Goal: Check status: Check status

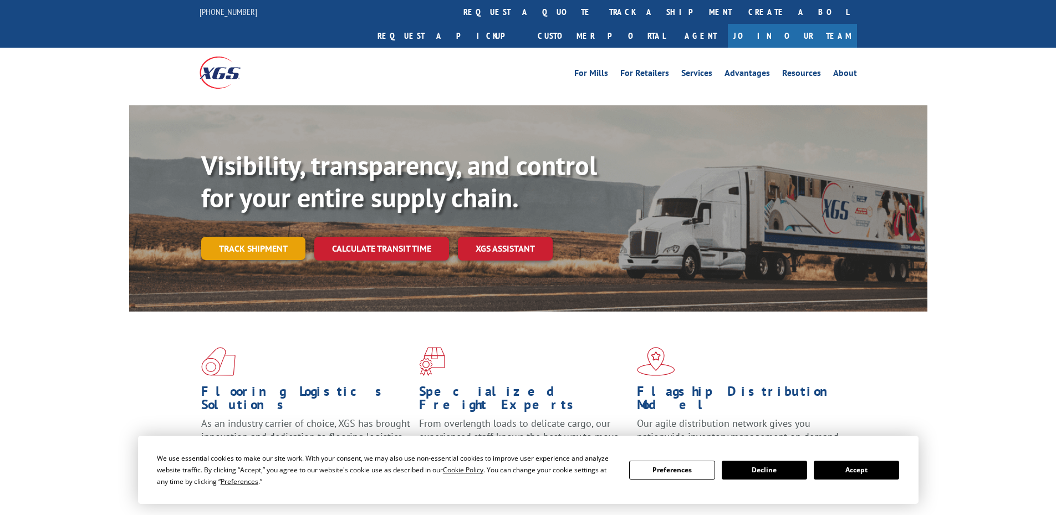
click at [238, 237] on link "Track shipment" at bounding box center [253, 248] width 104 height 23
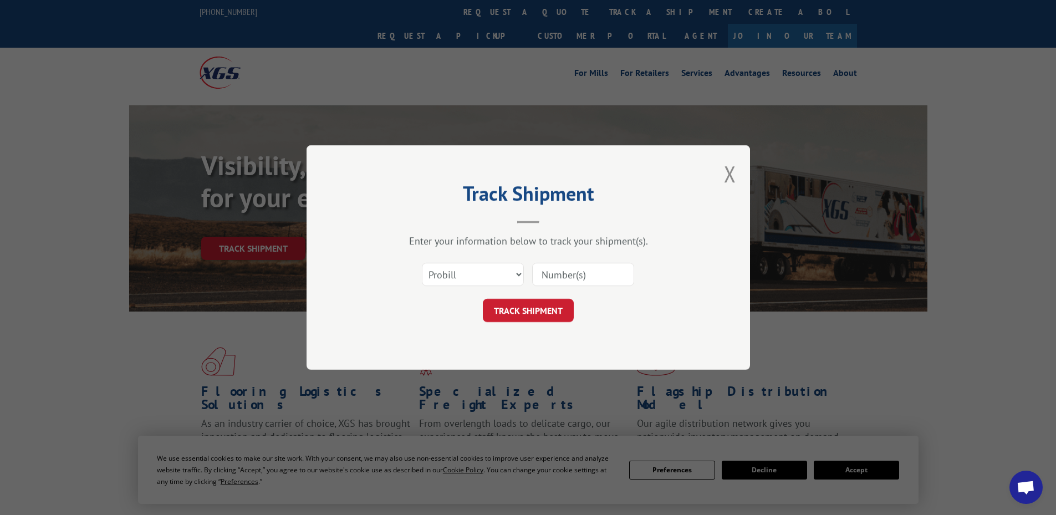
click at [559, 276] on input at bounding box center [583, 274] width 102 height 23
paste input "15095402"
type input "15095402"
click at [550, 304] on button "TRACK SHIPMENT" at bounding box center [528, 310] width 91 height 23
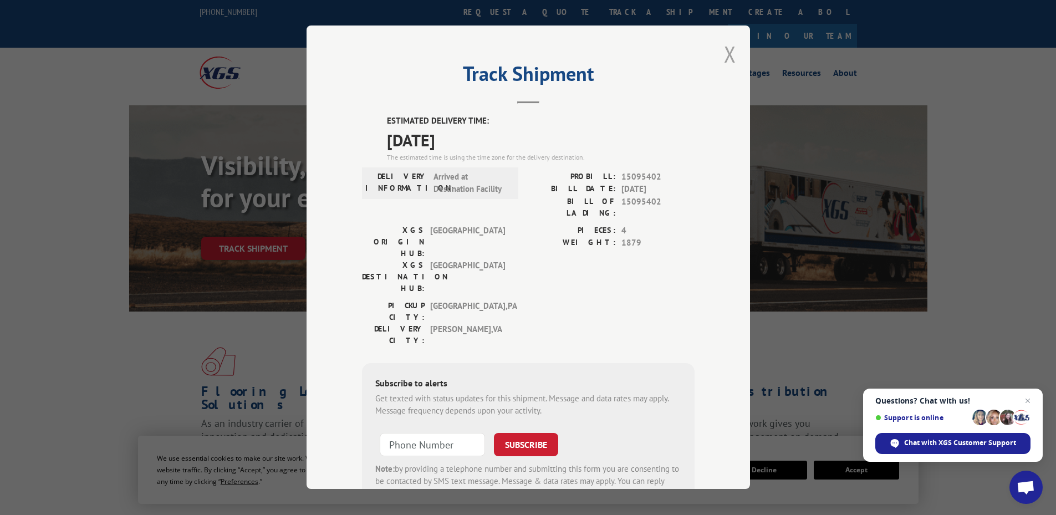
click at [727, 50] on button "Close modal" at bounding box center [730, 53] width 12 height 29
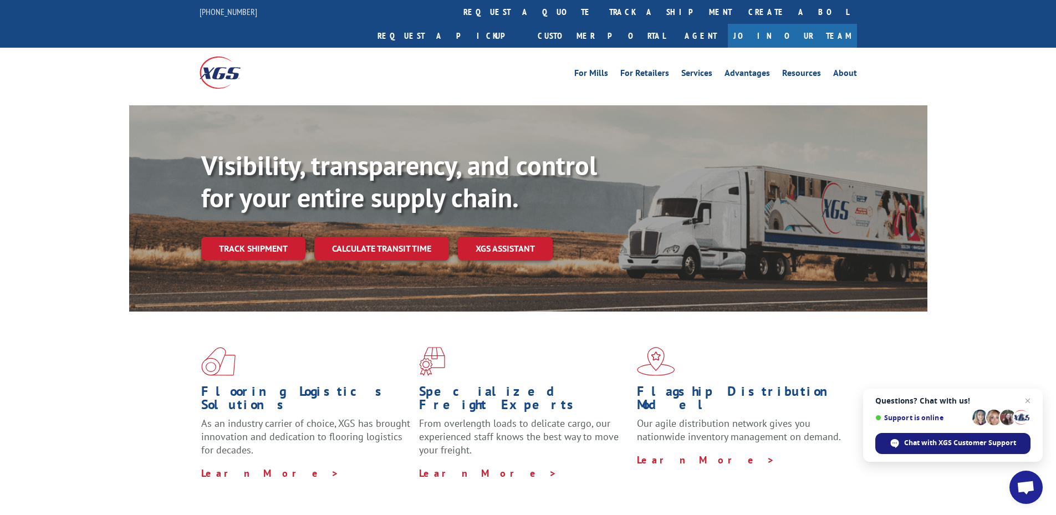
click at [902, 438] on div "Chat with XGS Customer Support" at bounding box center [952, 443] width 155 height 21
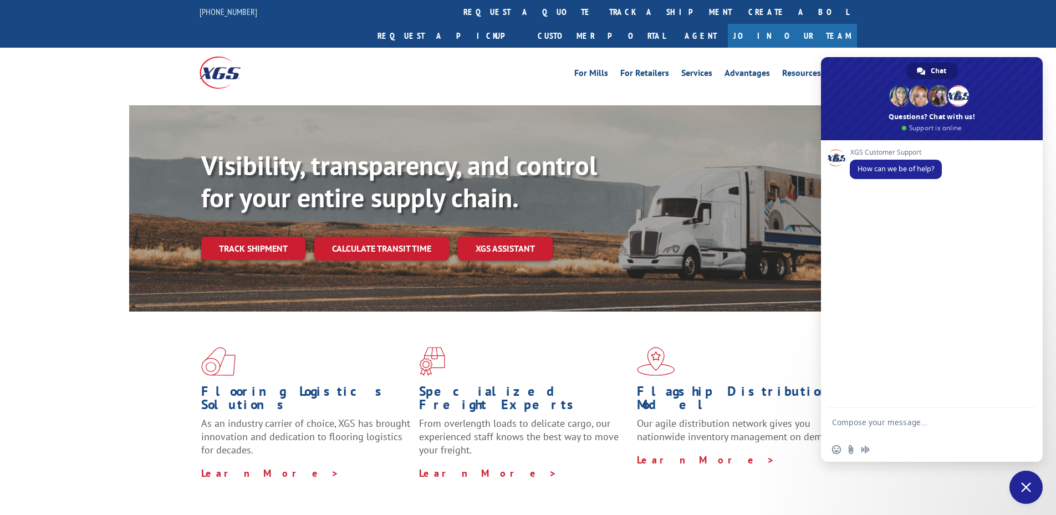
click at [911, 433] on textarea "Compose your message..." at bounding box center [919, 427] width 175 height 20
click at [280, 237] on link "Track shipment" at bounding box center [253, 248] width 104 height 23
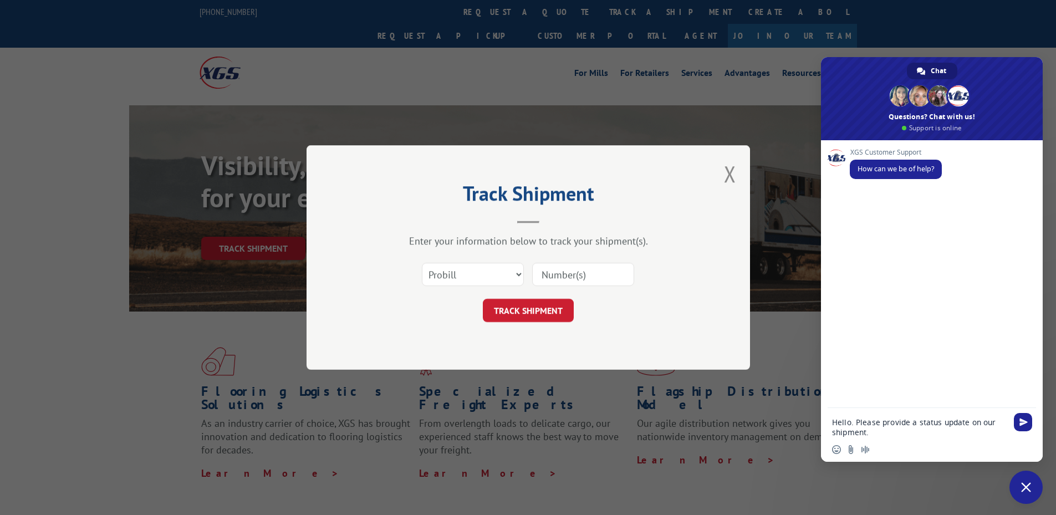
click at [555, 274] on input at bounding box center [583, 274] width 102 height 23
click at [725, 164] on button "Close modal" at bounding box center [730, 173] width 12 height 29
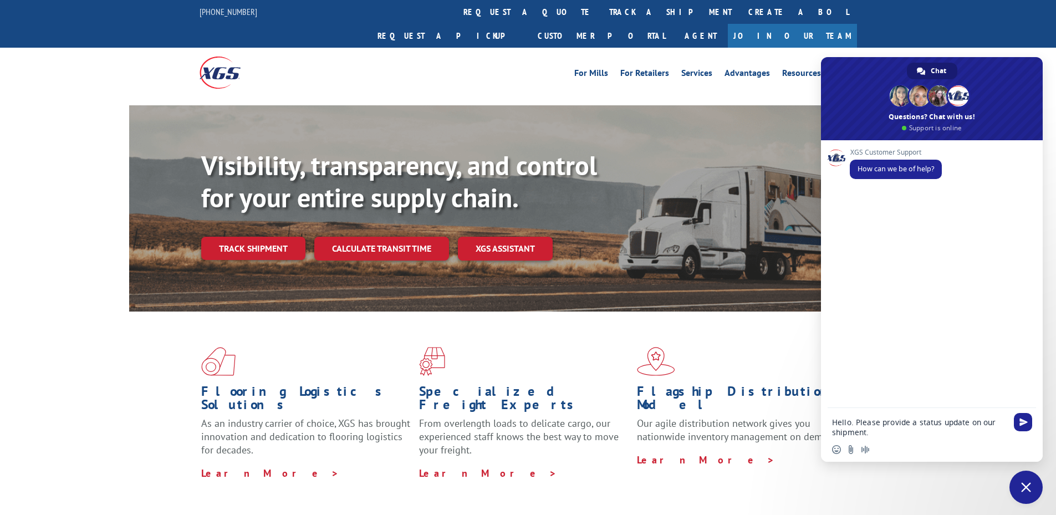
click at [906, 433] on textarea "Hello. Please provide a status update on our shipment." at bounding box center [919, 427] width 175 height 20
paste textarea "15095402"
type textarea "Hello. Please provide a status update on our shipment Probill #15095402"
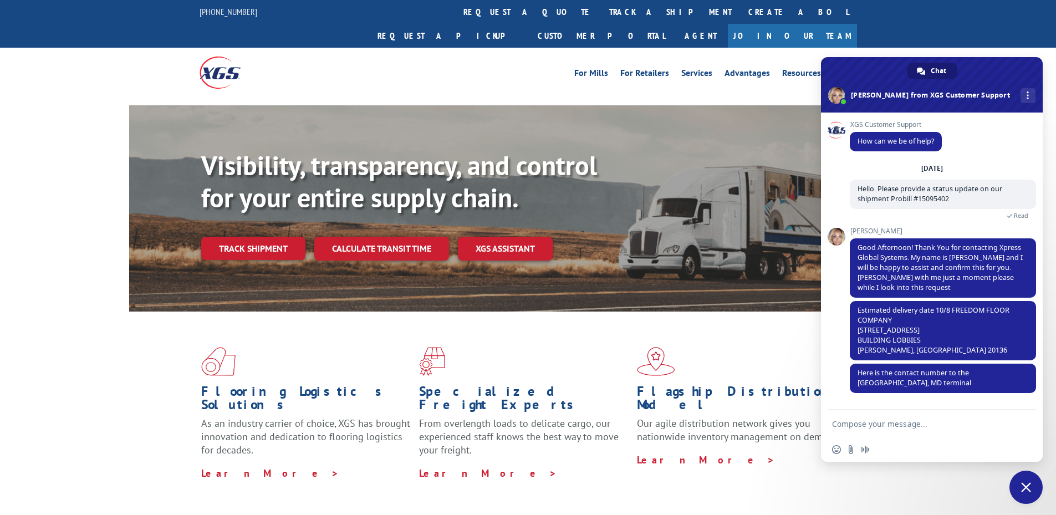
click at [900, 428] on textarea "Compose your message..." at bounding box center [919, 424] width 175 height 10
click at [931, 431] on form at bounding box center [919, 425] width 175 height 30
click at [931, 425] on textarea "Compose your message..." at bounding box center [919, 424] width 175 height 10
type textarea "It was supposed to arrive [DATE]. Please provide the terminal contact info."
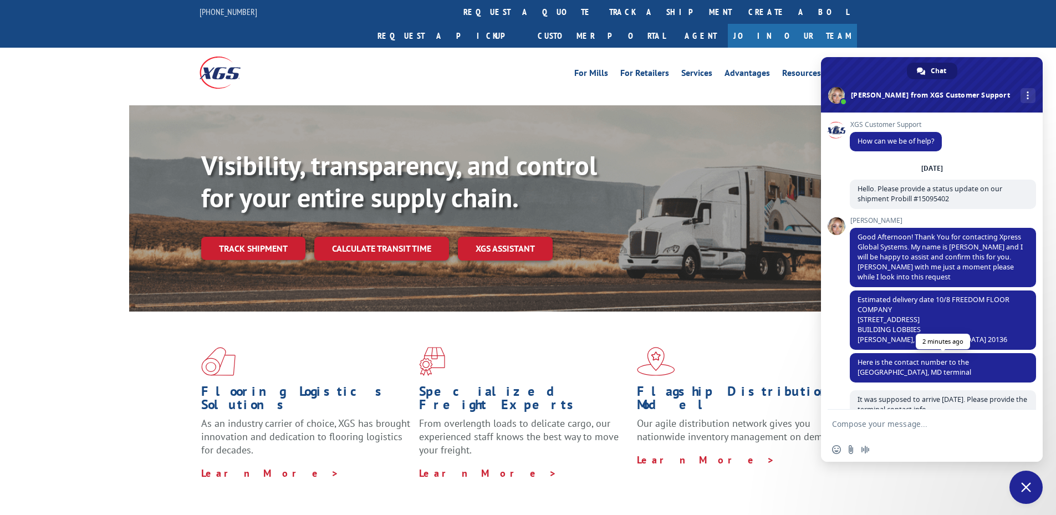
scroll to position [72, 0]
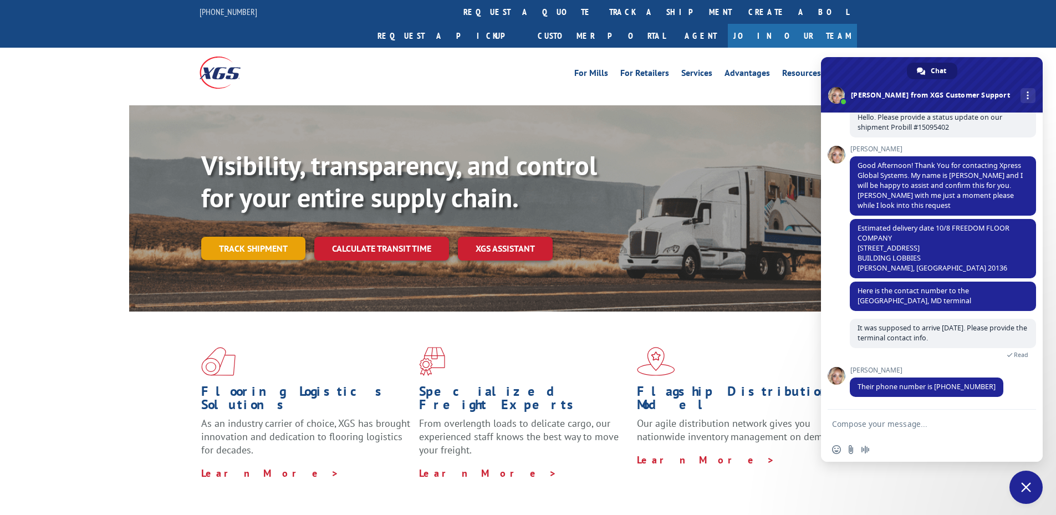
click at [283, 237] on link "Track shipment" at bounding box center [253, 248] width 104 height 23
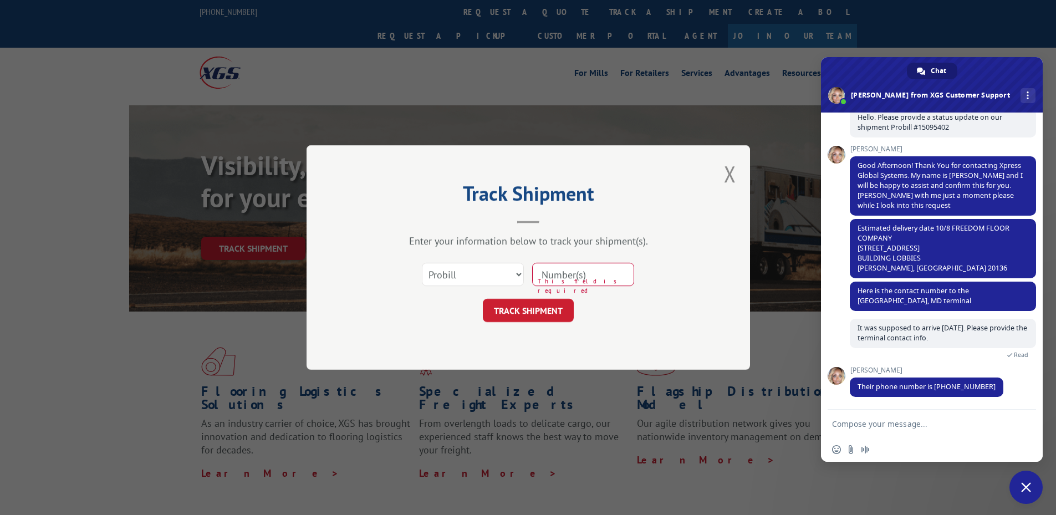
click at [599, 277] on input at bounding box center [583, 274] width 102 height 23
paste input "Siena SVT1003 18” x 18” Cannonball"
type input "Siena SVT1003 18” x 18” Cannonball"
drag, startPoint x: 605, startPoint y: 271, endPoint x: 613, endPoint y: 271, distance: 7.2
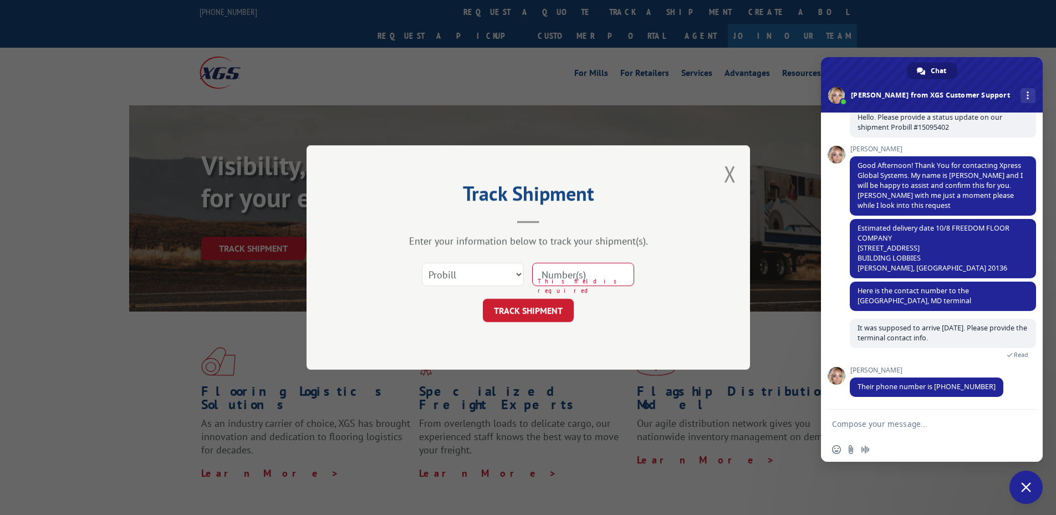
click at [605, 271] on input at bounding box center [583, 274] width 102 height 23
paste input "15095402"
type input "15095402"
click at [514, 315] on button "TRACK SHIPMENT" at bounding box center [528, 310] width 91 height 23
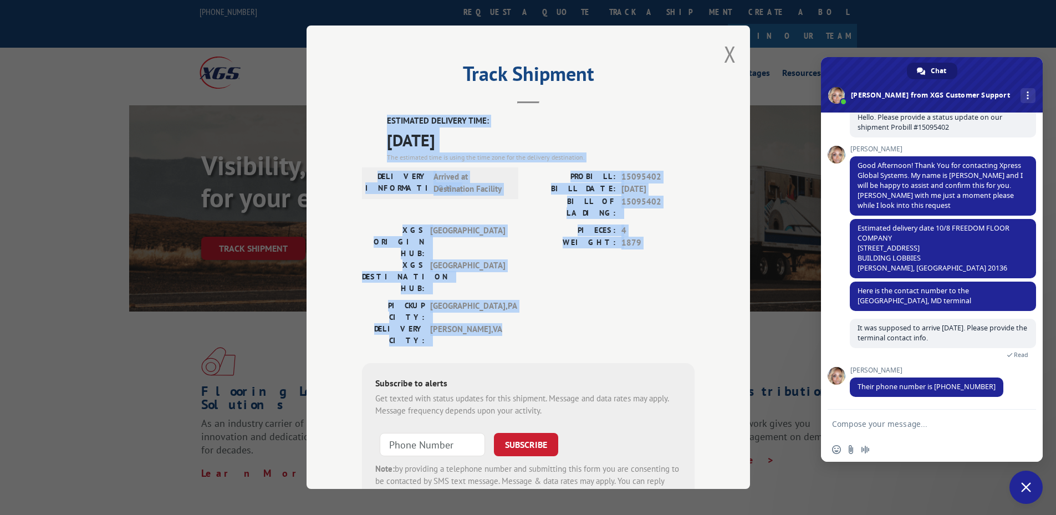
drag, startPoint x: 533, startPoint y: 282, endPoint x: 341, endPoint y: 112, distance: 256.4
click at [341, 112] on div "Track Shipment ESTIMATED DELIVERY TIME: [DATE] The estimated time is using the …" at bounding box center [528, 256] width 443 height 463
drag, startPoint x: 408, startPoint y: 72, endPoint x: 567, endPoint y: 280, distance: 261.9
click at [567, 280] on div "Track Shipment ESTIMATED DELIVERY TIME: [DATE] The estimated time is using the …" at bounding box center [528, 256] width 443 height 463
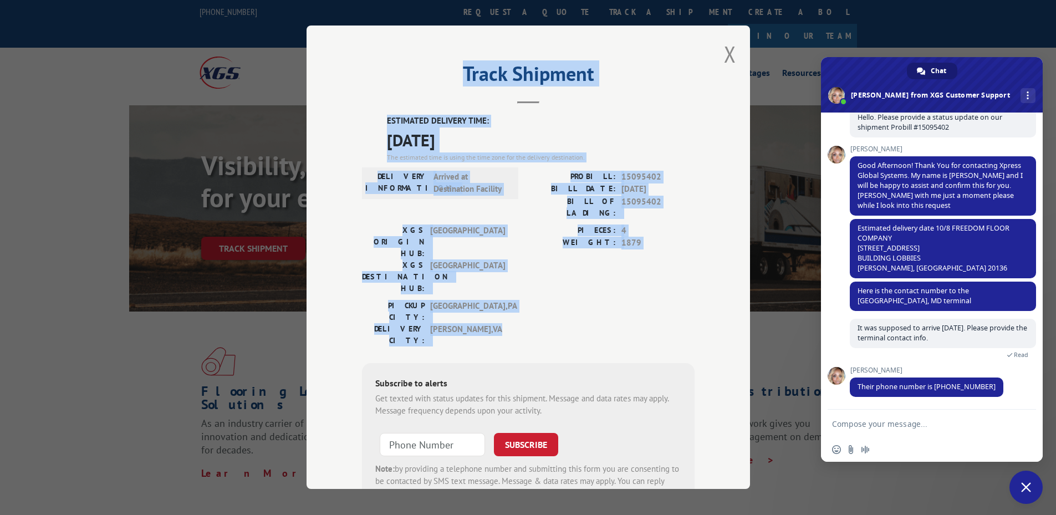
click at [567, 300] on div "PICKUP CITY: [GEOGRAPHIC_DATA] , [GEOGRAPHIC_DATA] [GEOGRAPHIC_DATA]: [GEOGRAPH…" at bounding box center [528, 326] width 333 height 52
drag, startPoint x: 666, startPoint y: 273, endPoint x: 456, endPoint y: 70, distance: 292.4
click at [456, 70] on div "Track Shipment ESTIMATED DELIVERY TIME: [DATE] The estimated time is using the …" at bounding box center [528, 256] width 443 height 463
click at [456, 70] on h2 "Track Shipment" at bounding box center [528, 76] width 333 height 21
drag, startPoint x: 456, startPoint y: 70, endPoint x: 651, endPoint y: 273, distance: 281.5
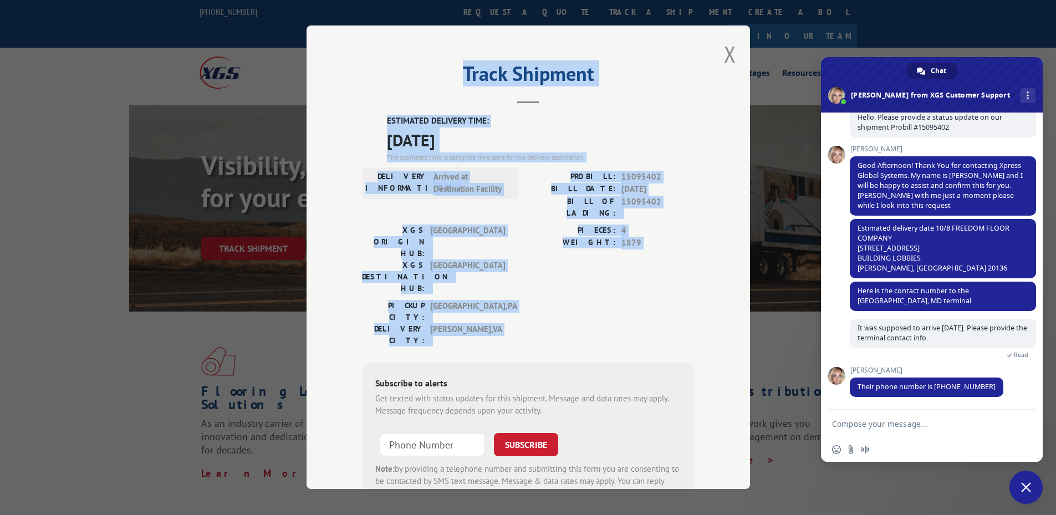
click at [651, 273] on div "Track Shipment ESTIMATED DELIVERY TIME: [DATE] The estimated time is using the …" at bounding box center [528, 256] width 443 height 463
click at [651, 300] on div "PICKUP CITY: [GEOGRAPHIC_DATA] , [GEOGRAPHIC_DATA] [GEOGRAPHIC_DATA]: [GEOGRAPH…" at bounding box center [528, 326] width 333 height 52
drag, startPoint x: 655, startPoint y: 273, endPoint x: 441, endPoint y: 78, distance: 289.6
click at [441, 78] on div "Track Shipment ESTIMATED DELIVERY TIME: [DATE] The estimated time is using the …" at bounding box center [528, 256] width 443 height 463
click at [441, 78] on h2 "Track Shipment" at bounding box center [528, 76] width 333 height 21
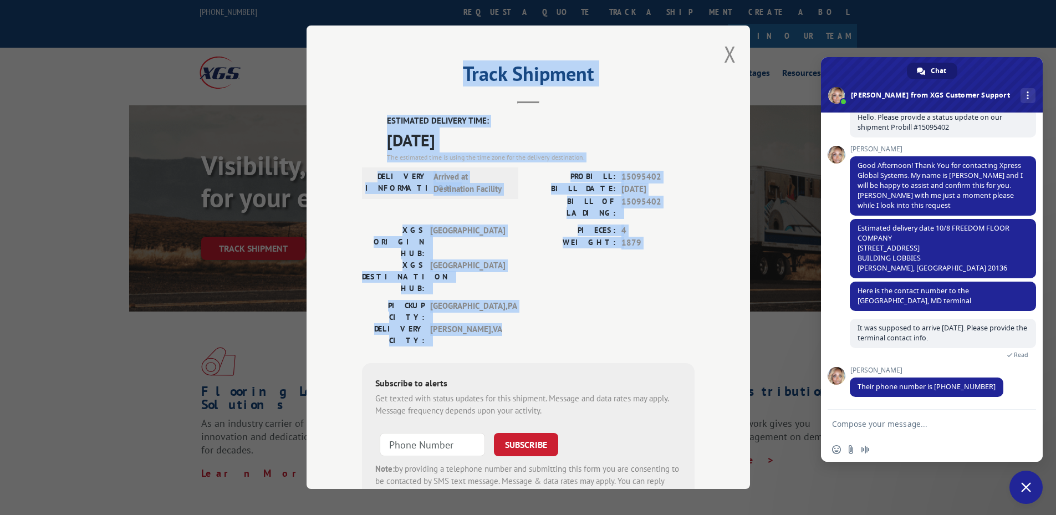
drag, startPoint x: 447, startPoint y: 74, endPoint x: 654, endPoint y: 283, distance: 294.0
click at [654, 283] on div "Track Shipment ESTIMATED DELIVERY TIME: [DATE] The estimated time is using the …" at bounding box center [528, 256] width 443 height 463
click at [654, 300] on div "PICKUP CITY: [GEOGRAPHIC_DATA] , [GEOGRAPHIC_DATA] [GEOGRAPHIC_DATA]: [GEOGRAPH…" at bounding box center [528, 326] width 333 height 52
drag, startPoint x: 563, startPoint y: 278, endPoint x: 446, endPoint y: 76, distance: 234.0
click at [446, 76] on div "Track Shipment ESTIMATED DELIVERY TIME: [DATE] The estimated time is using the …" at bounding box center [528, 256] width 443 height 463
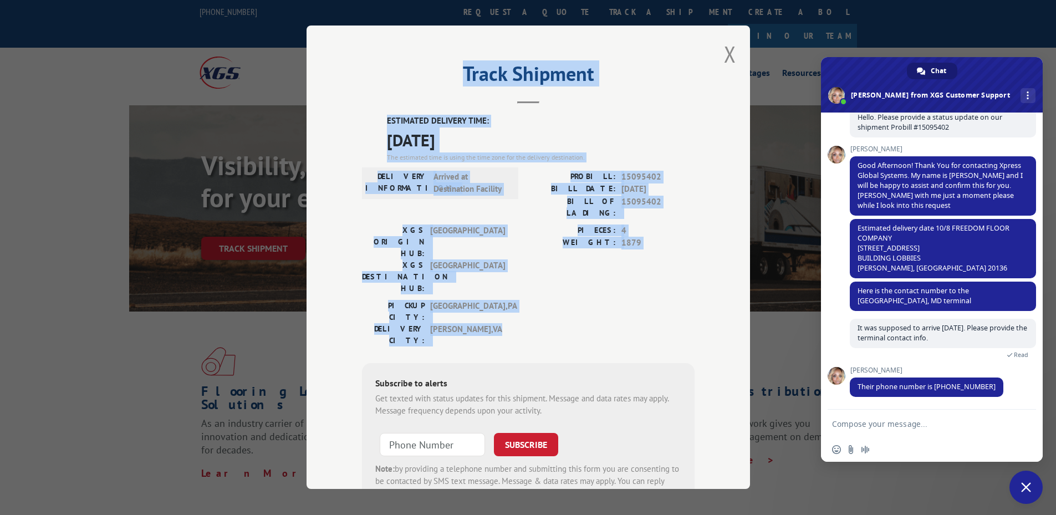
click at [446, 76] on h2 "Track Shipment" at bounding box center [528, 76] width 333 height 21
click at [448, 76] on h2 "Track Shipment" at bounding box center [528, 76] width 333 height 21
drag, startPoint x: 457, startPoint y: 75, endPoint x: 647, endPoint y: 272, distance: 274.4
click at [647, 272] on div "Track Shipment ESTIMATED DELIVERY TIME: [DATE] The estimated time is using the …" at bounding box center [528, 256] width 443 height 463
click at [647, 300] on div "PICKUP CITY: [GEOGRAPHIC_DATA] , [GEOGRAPHIC_DATA] [GEOGRAPHIC_DATA]: [GEOGRAPH…" at bounding box center [528, 326] width 333 height 52
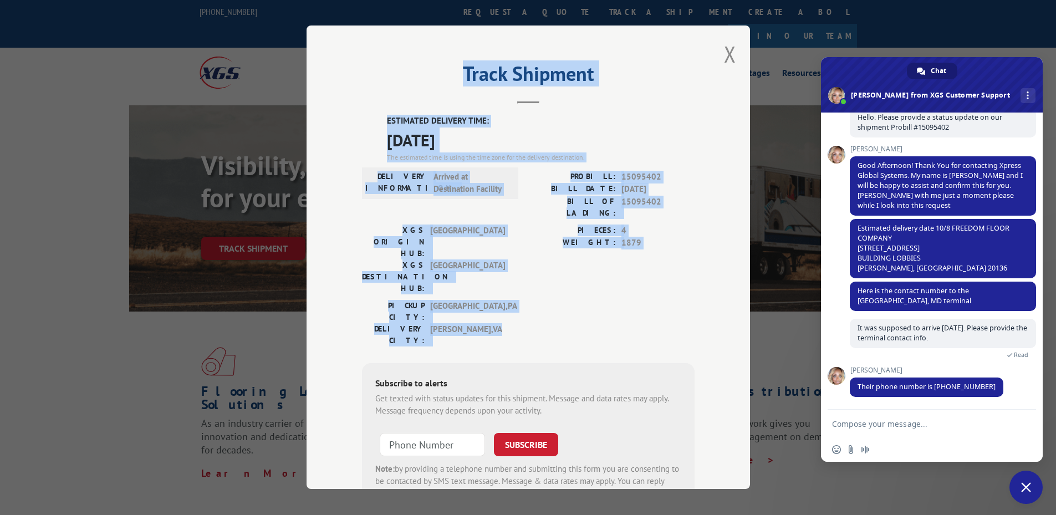
drag, startPoint x: 473, startPoint y: 276, endPoint x: 443, endPoint y: 84, distance: 194.1
click at [443, 84] on div "Track Shipment ESTIMATED DELIVERY TIME: [DATE] The estimated time is using the …" at bounding box center [528, 256] width 443 height 463
click at [443, 84] on h2 "Track Shipment" at bounding box center [528, 76] width 333 height 21
drag, startPoint x: 455, startPoint y: 79, endPoint x: 509, endPoint y: 274, distance: 202.7
click at [509, 274] on div "Track Shipment ESTIMATED DELIVERY TIME: [DATE] The estimated time is using the …" at bounding box center [528, 256] width 443 height 463
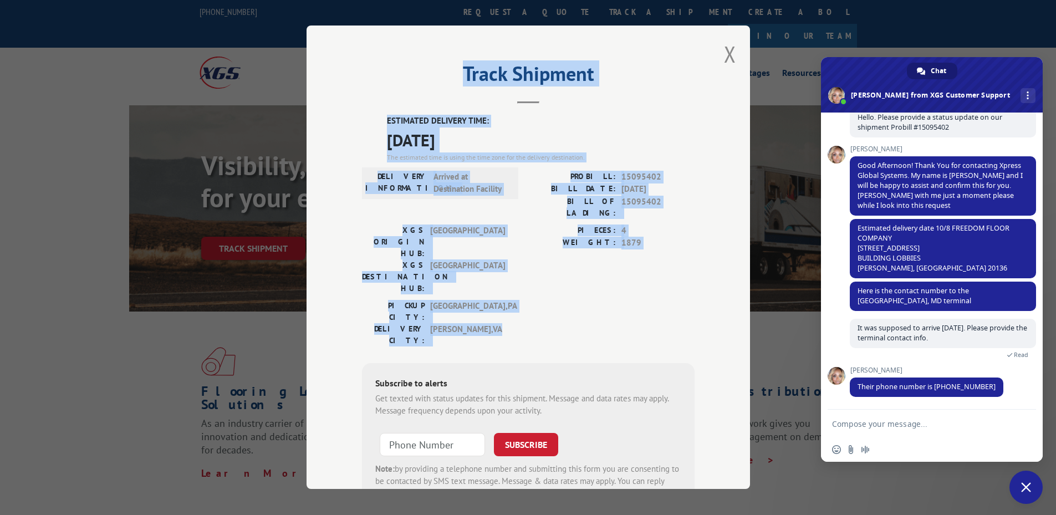
click at [509, 300] on div "PICKUP CITY: [GEOGRAPHIC_DATA] , [GEOGRAPHIC_DATA] [GEOGRAPHIC_DATA]: [GEOGRAPH…" at bounding box center [528, 326] width 333 height 52
drag, startPoint x: 518, startPoint y: 274, endPoint x: 438, endPoint y: 74, distance: 215.4
click at [438, 74] on div "Track Shipment ESTIMATED DELIVERY TIME: [DATE] The estimated time is using the …" at bounding box center [528, 256] width 443 height 463
click at [438, 74] on h2 "Track Shipment" at bounding box center [528, 76] width 333 height 21
drag, startPoint x: 448, startPoint y: 70, endPoint x: 501, endPoint y: 272, distance: 209.1
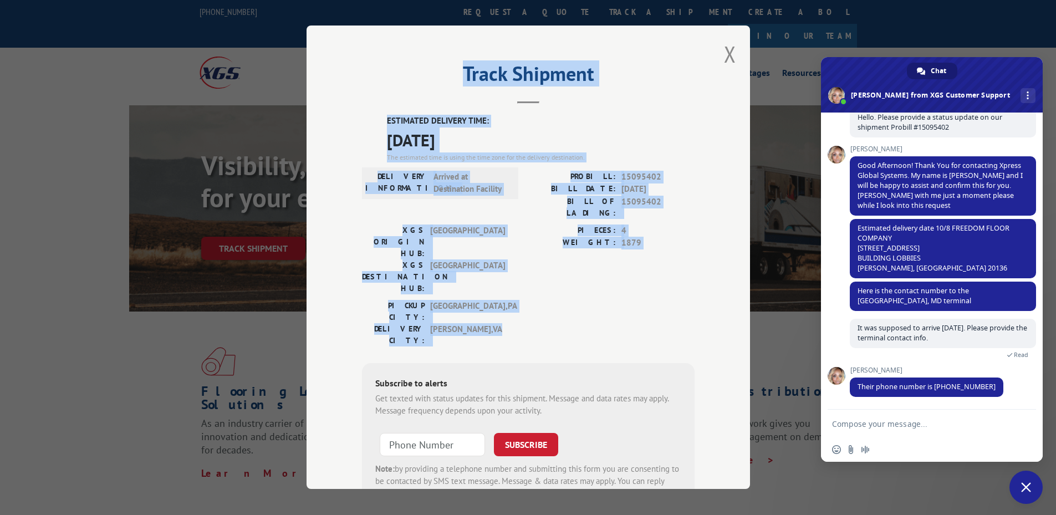
click at [501, 272] on div "Track Shipment ESTIMATED DELIVERY TIME: [DATE] The estimated time is using the …" at bounding box center [528, 256] width 443 height 463
click at [501, 323] on span "[PERSON_NAME] , [GEOGRAPHIC_DATA]" at bounding box center [467, 334] width 75 height 23
drag, startPoint x: 516, startPoint y: 273, endPoint x: 446, endPoint y: 59, distance: 224.6
click at [446, 59] on div "Track Shipment ESTIMATED DELIVERY TIME: [DATE] The estimated time is using the …" at bounding box center [528, 256] width 443 height 463
click at [446, 60] on div "Track Shipment ESTIMATED DELIVERY TIME: [DATE] The estimated time is using the …" at bounding box center [528, 256] width 443 height 463
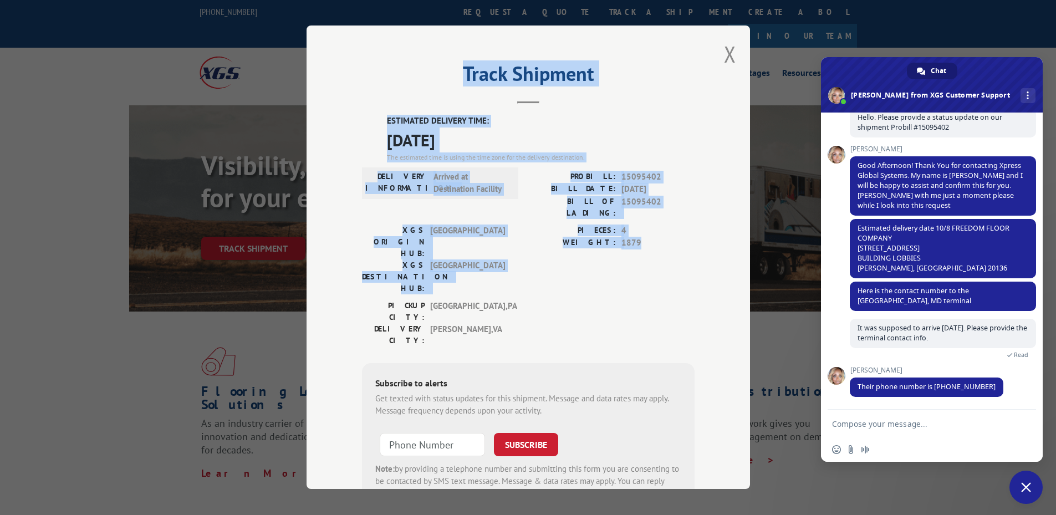
drag, startPoint x: 446, startPoint y: 67, endPoint x: 637, endPoint y: 243, distance: 259.7
click at [637, 243] on div "Track Shipment ESTIMATED DELIVERY TIME: [DATE] The estimated time is using the …" at bounding box center [528, 256] width 443 height 463
click at [615, 248] on div "PIECES: 4 WEIGHT: 1879" at bounding box center [611, 262] width 166 height 75
drag, startPoint x: 571, startPoint y: 273, endPoint x: 462, endPoint y: 68, distance: 231.6
click at [462, 68] on div "Track Shipment ESTIMATED DELIVERY TIME: [DATE] The estimated time is using the …" at bounding box center [528, 256] width 443 height 463
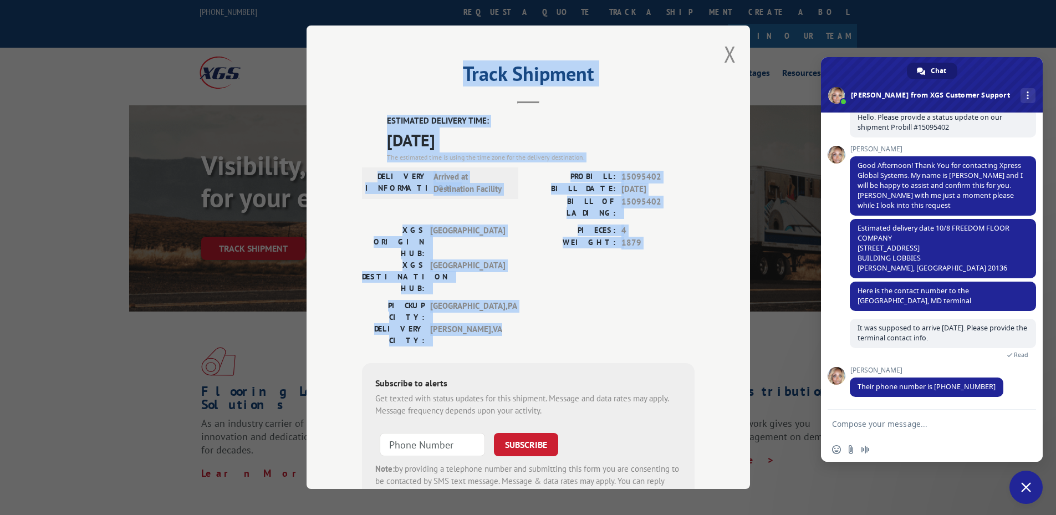
click at [462, 68] on h2 "Track Shipment" at bounding box center [528, 76] width 333 height 21
drag, startPoint x: 460, startPoint y: 69, endPoint x: 706, endPoint y: 282, distance: 325.4
click at [706, 282] on div "Track Shipment ESTIMATED DELIVERY TIME: [DATE] The estimated time is using the …" at bounding box center [528, 256] width 443 height 463
drag, startPoint x: 580, startPoint y: 274, endPoint x: 460, endPoint y: 73, distance: 233.7
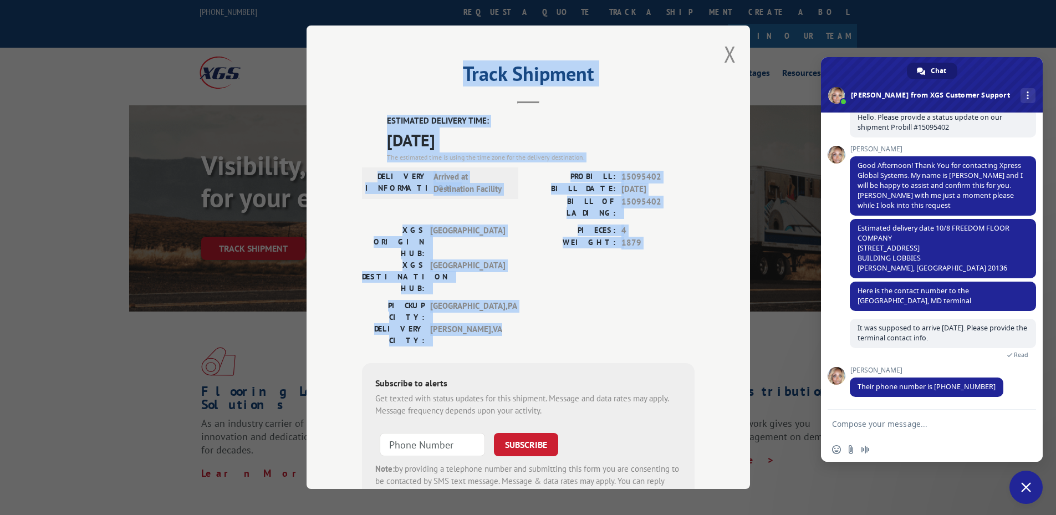
click at [460, 73] on div "Track Shipment ESTIMATED DELIVERY TIME: [DATE] The estimated time is using the …" at bounding box center [528, 256] width 443 height 463
click at [460, 73] on h2 "Track Shipment" at bounding box center [528, 76] width 333 height 21
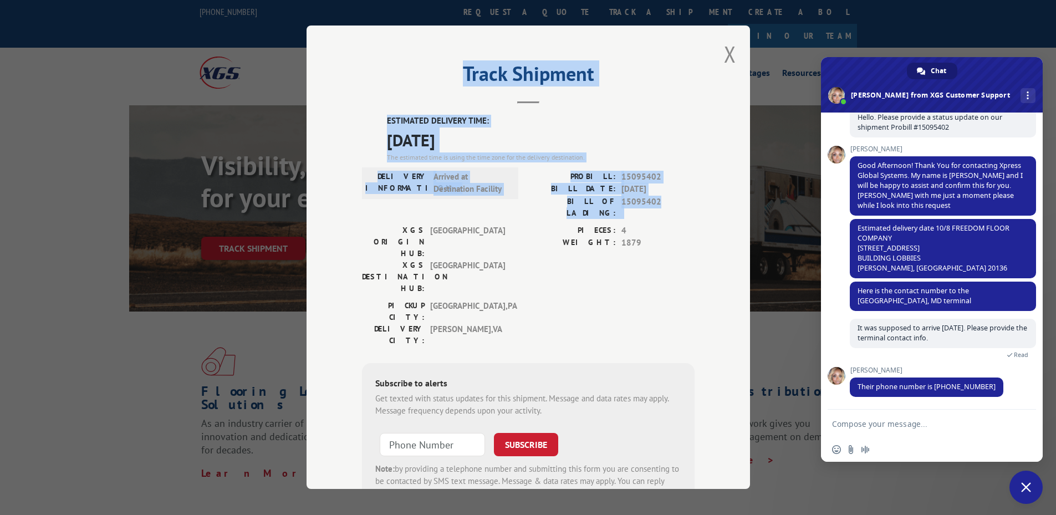
drag, startPoint x: 458, startPoint y: 73, endPoint x: 683, endPoint y: 206, distance: 261.9
click at [683, 206] on div "Track Shipment ESTIMATED DELIVERY TIME: [DATE] The estimated time is using the …" at bounding box center [528, 256] width 443 height 463
click at [683, 206] on span "15095402" at bounding box center [657, 207] width 73 height 23
drag, startPoint x: 685, startPoint y: 203, endPoint x: 433, endPoint y: 83, distance: 279.2
click at [433, 83] on div "Track Shipment ESTIMATED DELIVERY TIME: [DATE] The estimated time is using the …" at bounding box center [528, 256] width 443 height 463
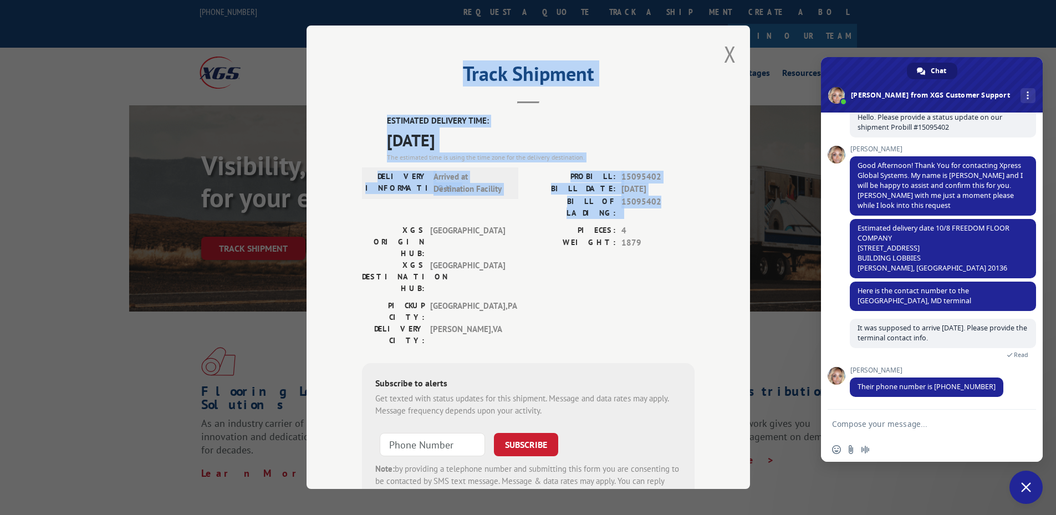
click at [436, 83] on h2 "Track Shipment" at bounding box center [528, 76] width 333 height 21
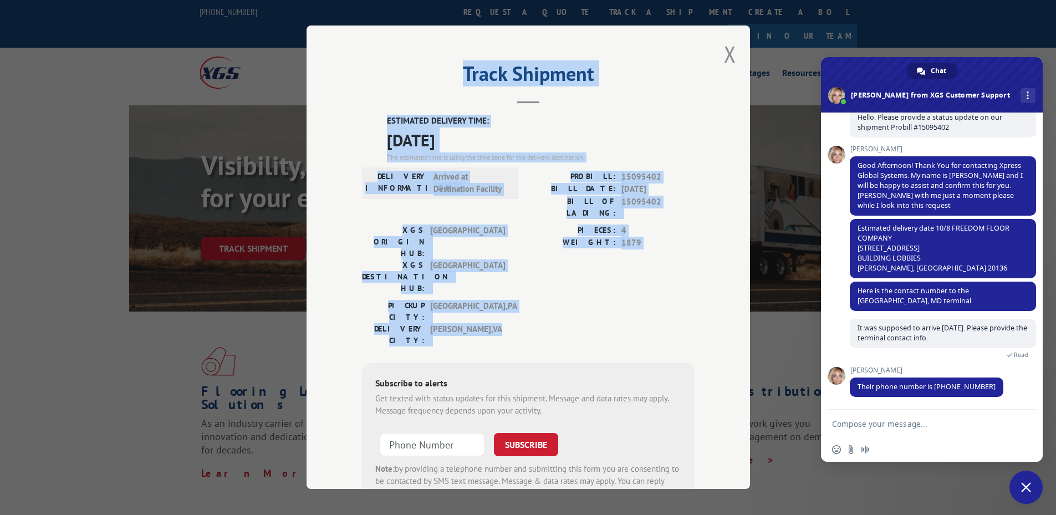
drag, startPoint x: 453, startPoint y: 75, endPoint x: 649, endPoint y: 276, distance: 280.7
click at [649, 276] on div "Track Shipment ESTIMATED DELIVERY TIME: [DATE] The estimated time is using the …" at bounding box center [528, 256] width 443 height 463
click at [649, 300] on div "PICKUP CITY: [GEOGRAPHIC_DATA] , [GEOGRAPHIC_DATA] [GEOGRAPHIC_DATA]: [GEOGRAPH…" at bounding box center [528, 326] width 333 height 52
drag, startPoint x: 647, startPoint y: 276, endPoint x: 517, endPoint y: 112, distance: 209.1
click at [517, 112] on div "Track Shipment ESTIMATED DELIVERY TIME: [DATE] The estimated time is using the …" at bounding box center [528, 256] width 443 height 463
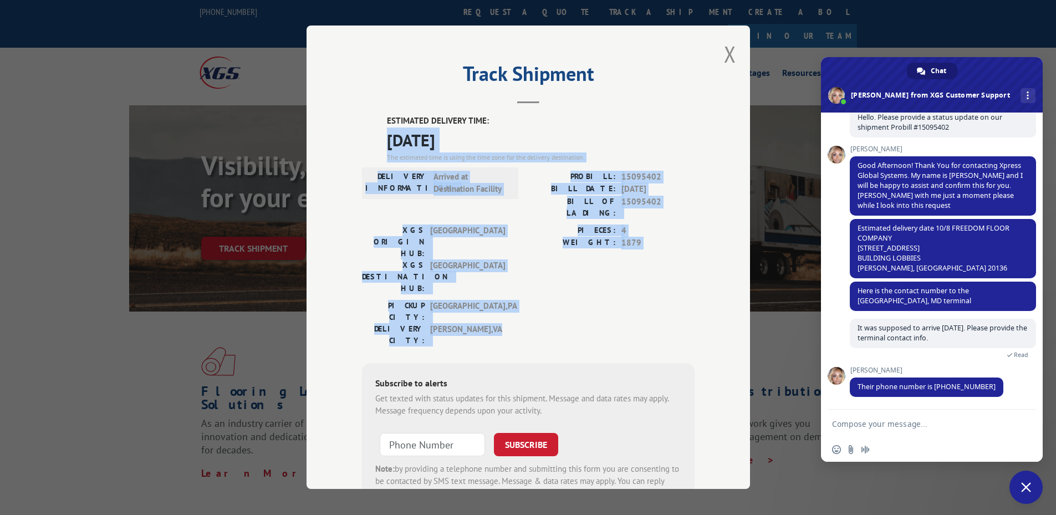
click at [727, 58] on button "Close modal" at bounding box center [730, 53] width 12 height 29
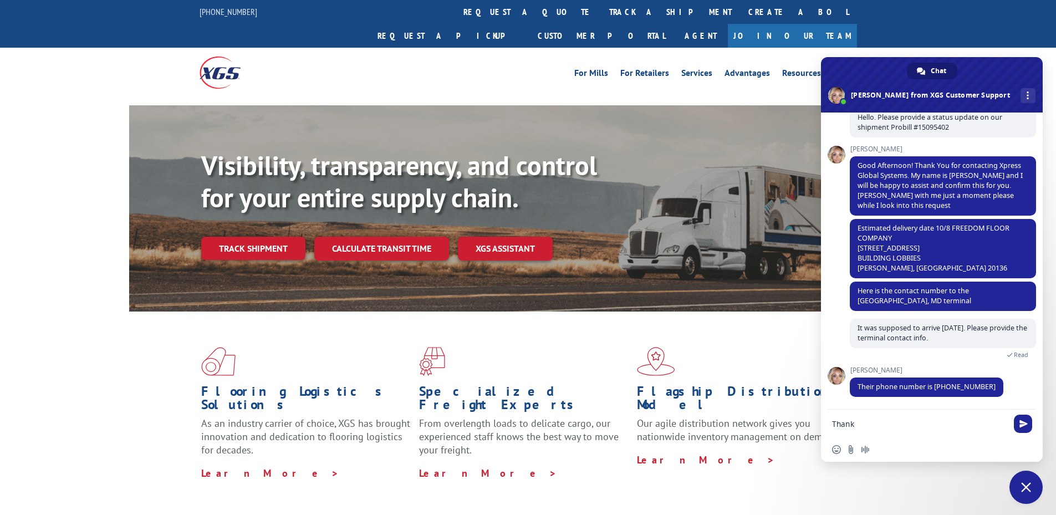
type textarea "Thanks"
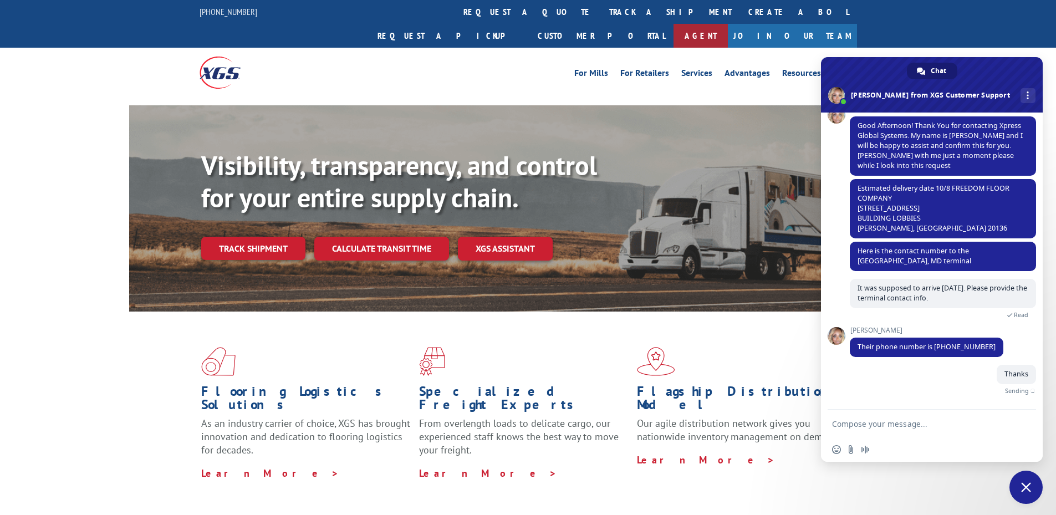
scroll to position [99, 0]
